Goal: Information Seeking & Learning: Learn about a topic

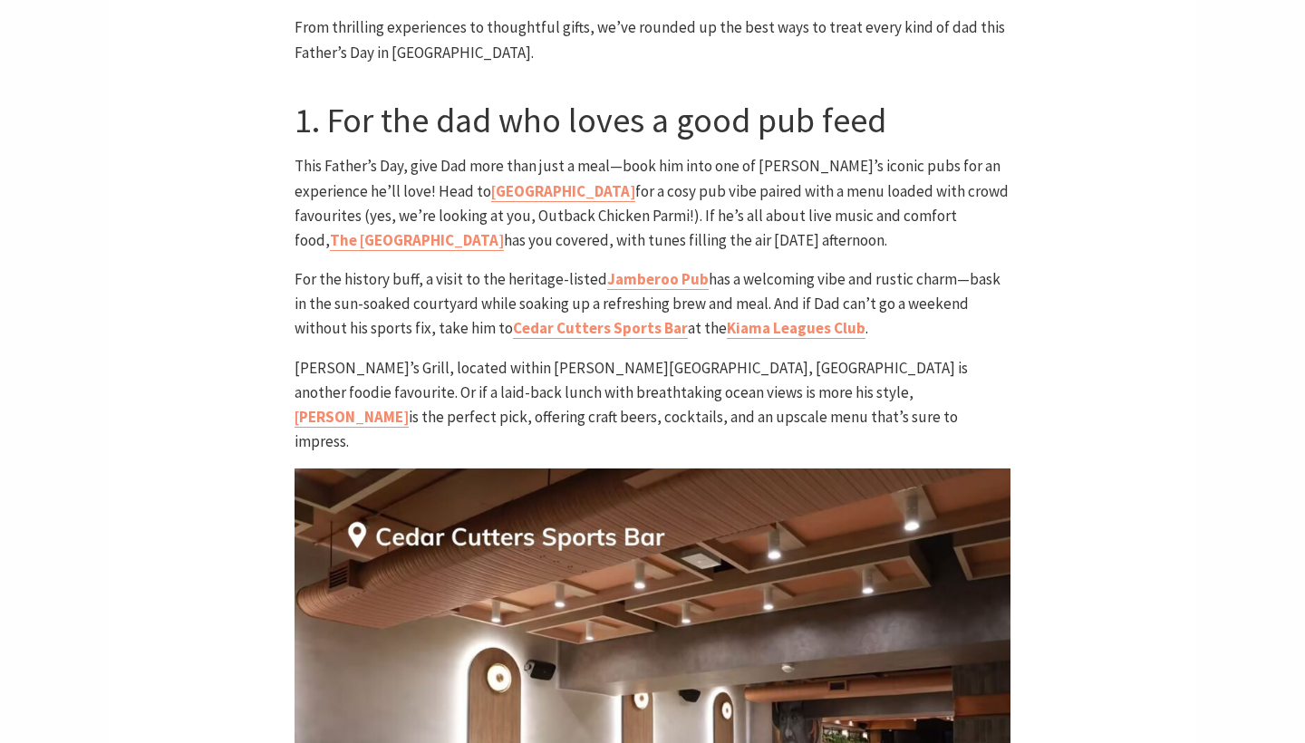
scroll to position [942, 0]
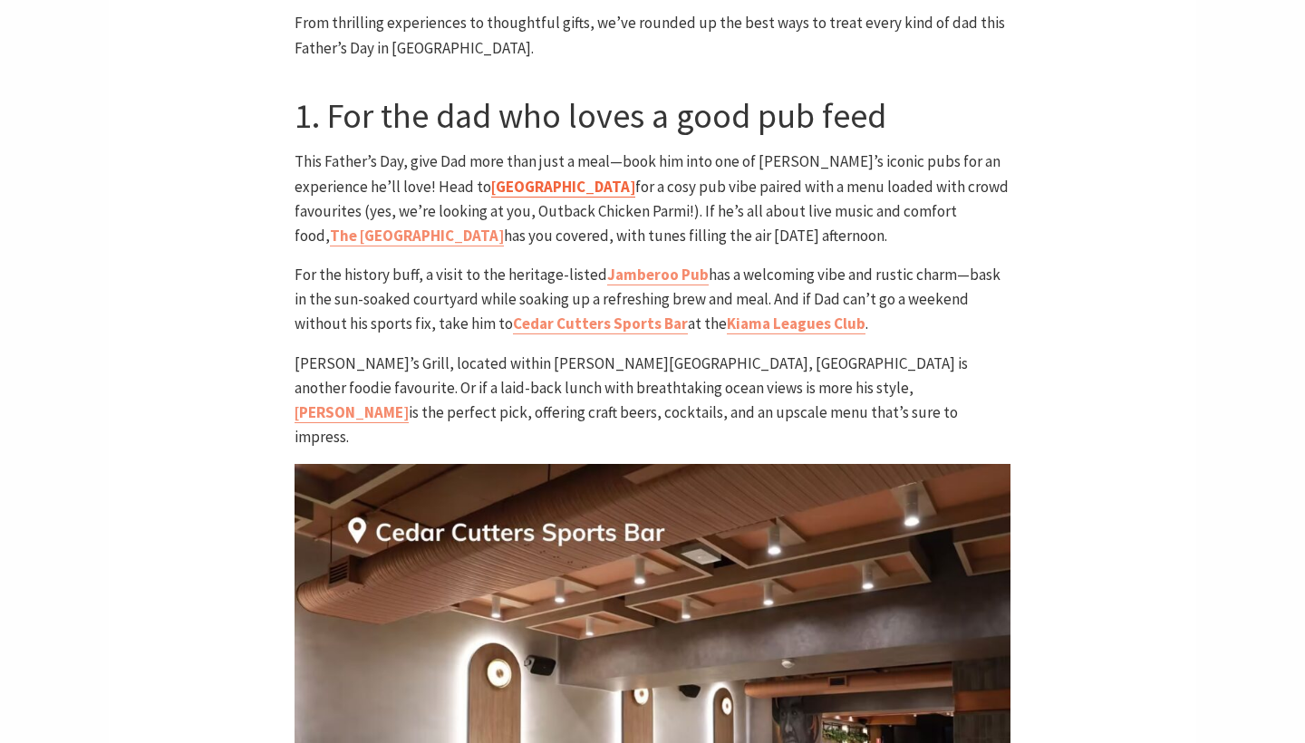
click at [491, 177] on link "[GEOGRAPHIC_DATA]" at bounding box center [563, 187] width 144 height 21
click at [740, 314] on link "Kiama Leagues Club" at bounding box center [796, 324] width 139 height 21
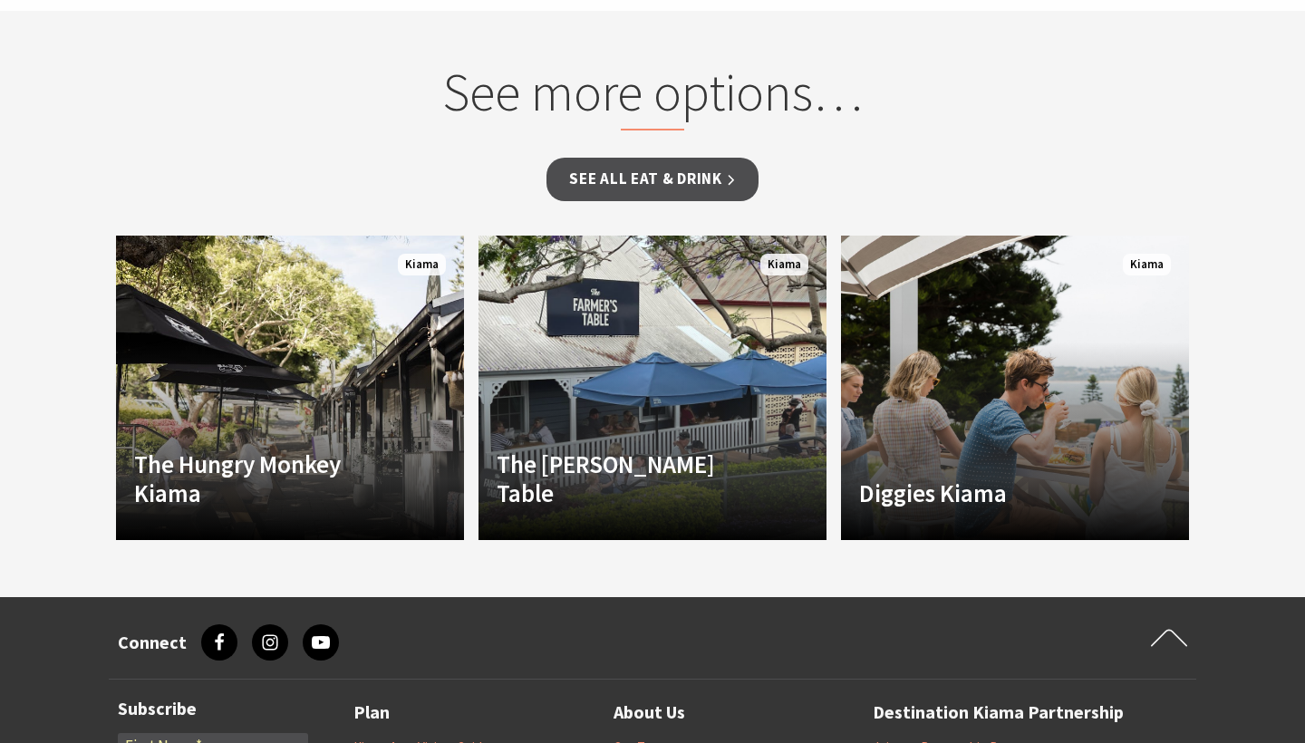
scroll to position [1248, 0]
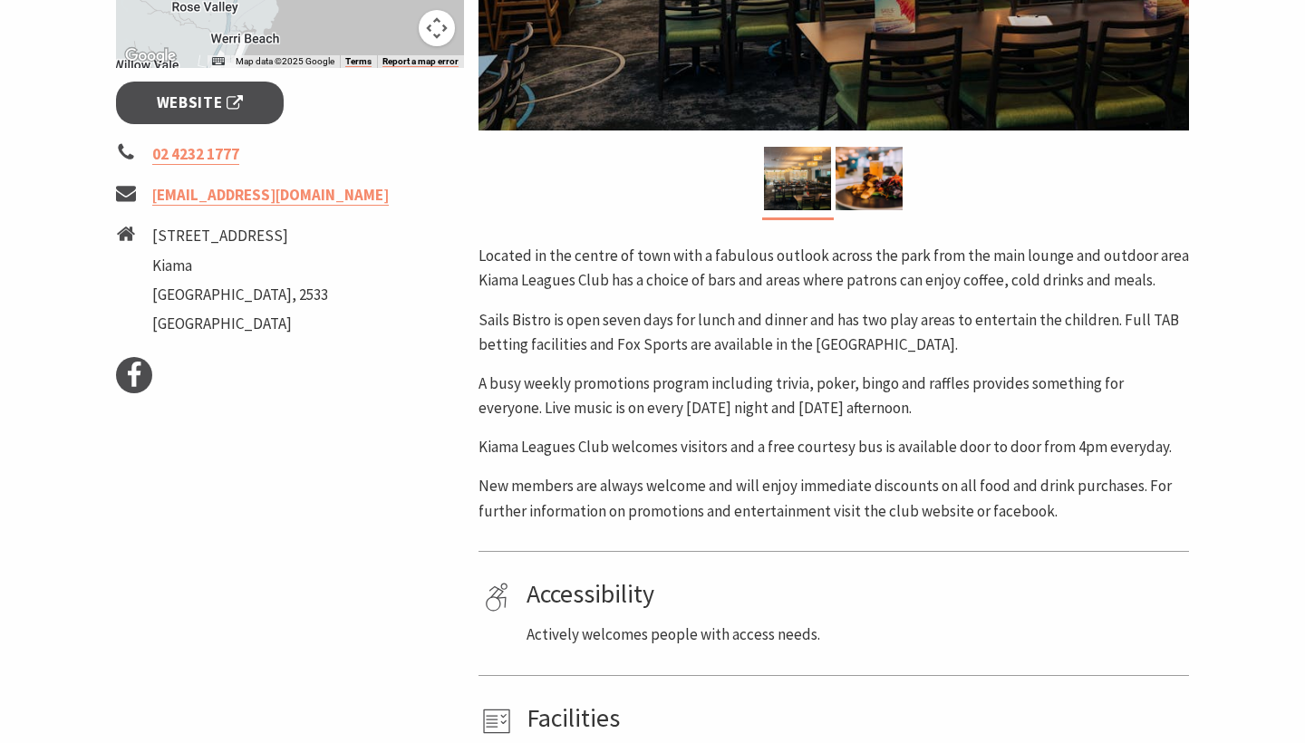
scroll to position [674, 0]
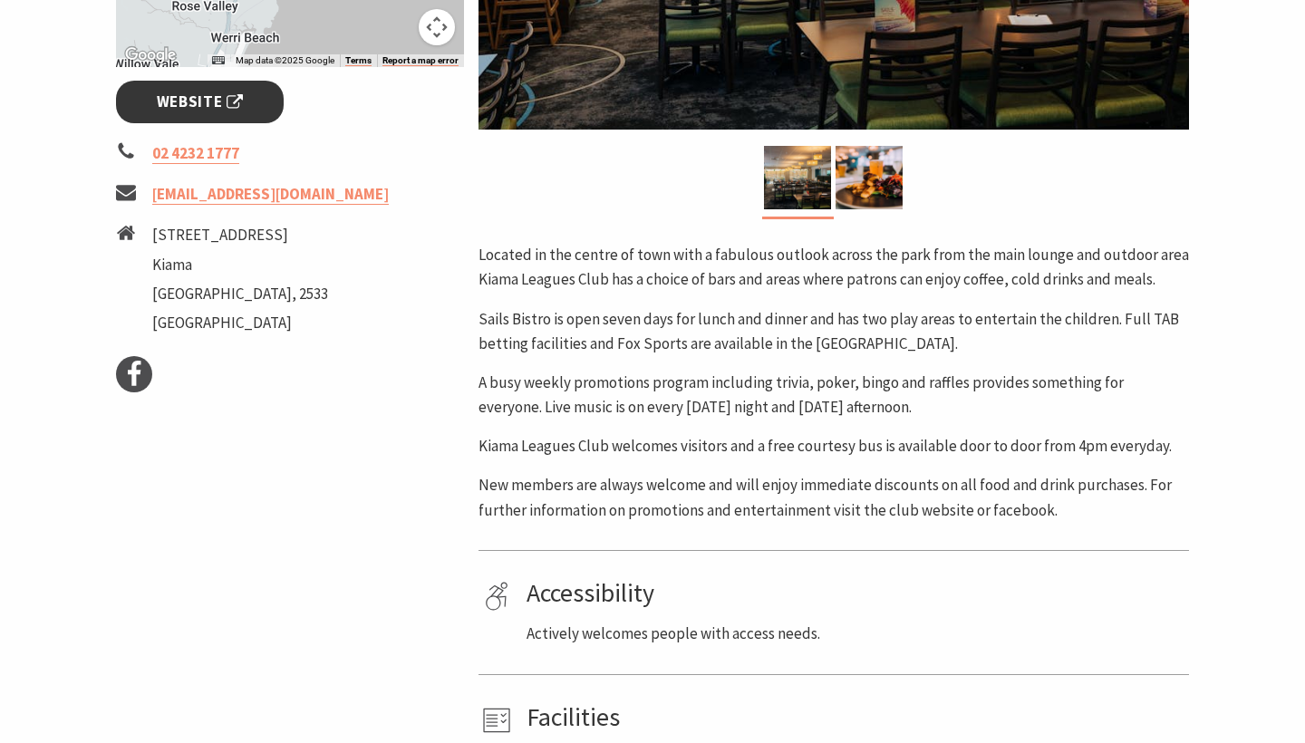
click at [220, 106] on span "Website" at bounding box center [200, 102] width 87 height 24
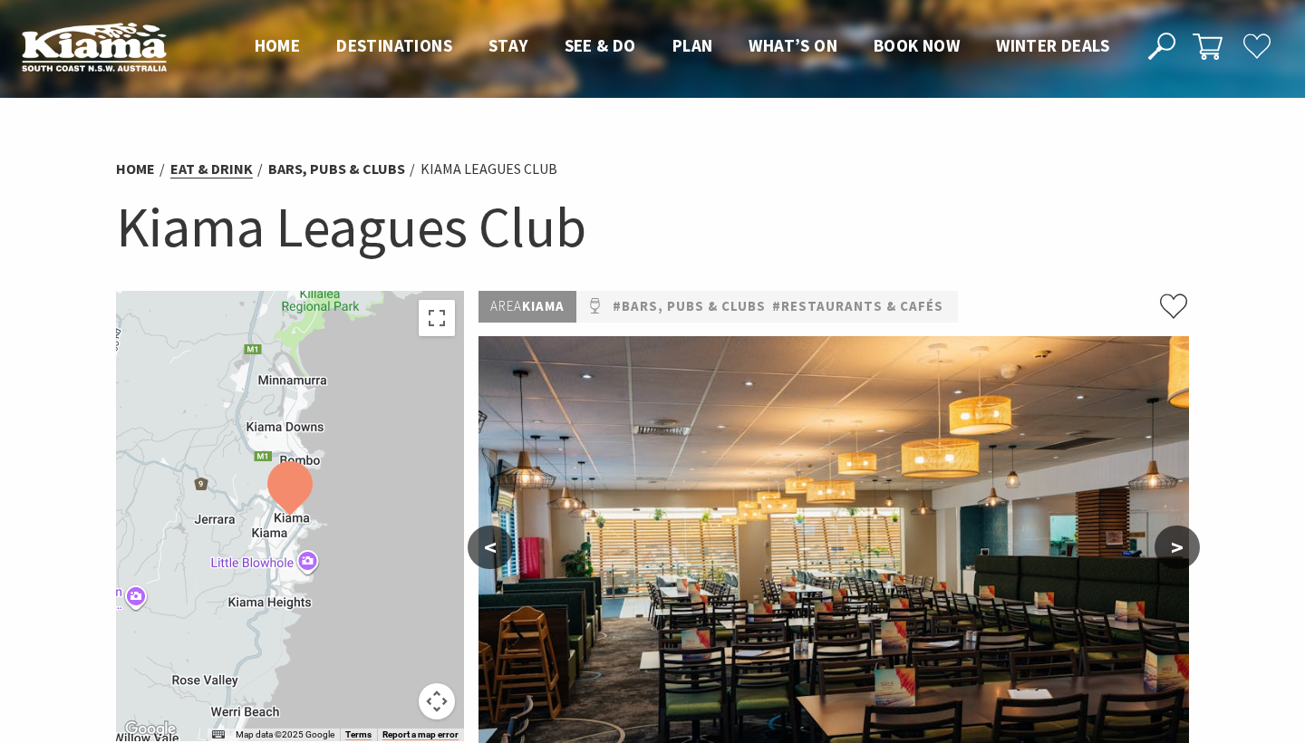
scroll to position [0, 0]
click at [288, 49] on span "Home" at bounding box center [278, 45] width 46 height 22
click at [646, 306] on link "#Bars, Pubs & Clubs" at bounding box center [689, 306] width 153 height 23
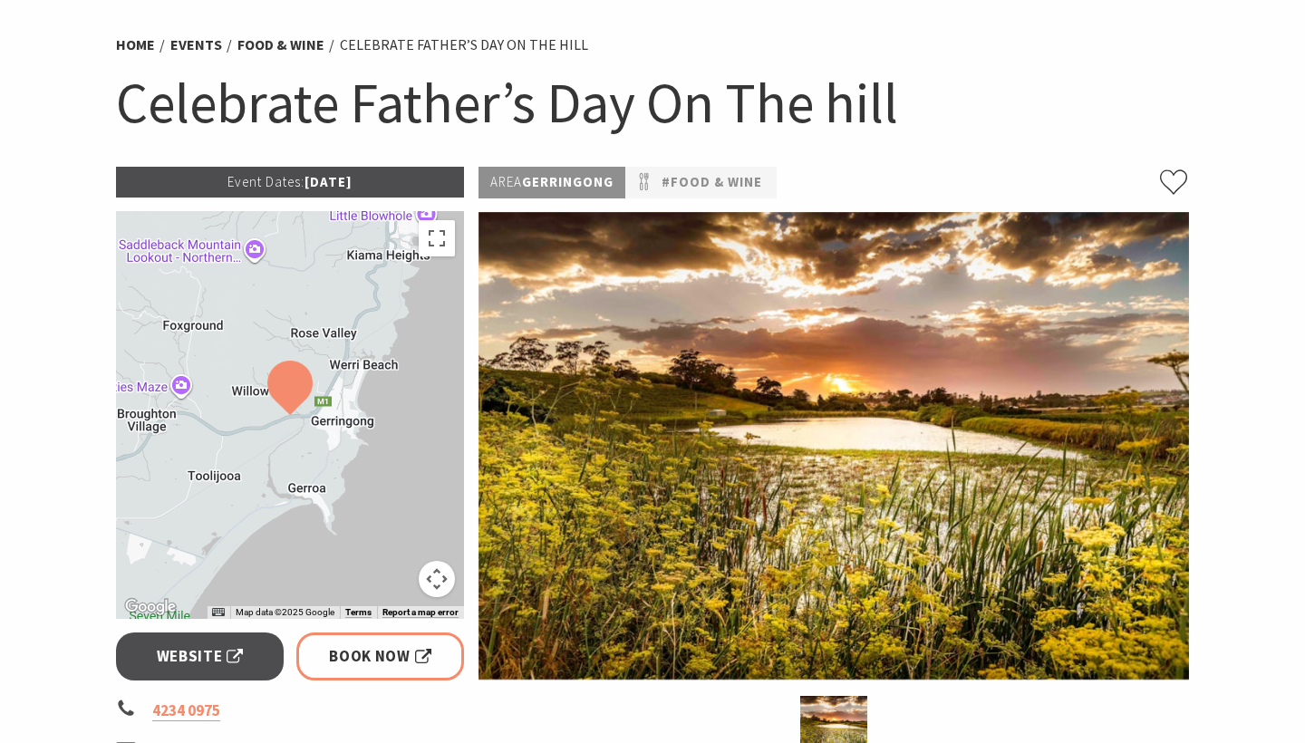
scroll to position [123, 0]
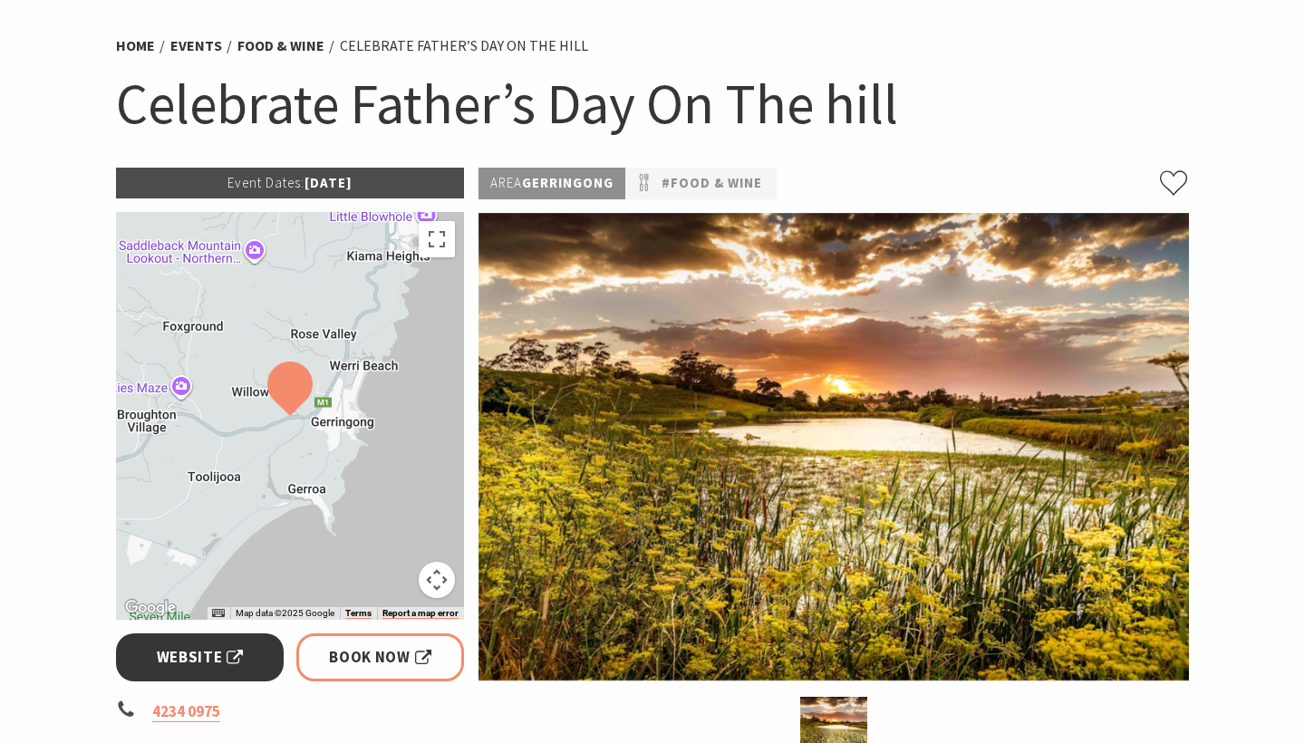
click at [179, 638] on link "Website" at bounding box center [200, 657] width 168 height 48
